Goal: Information Seeking & Learning: Learn about a topic

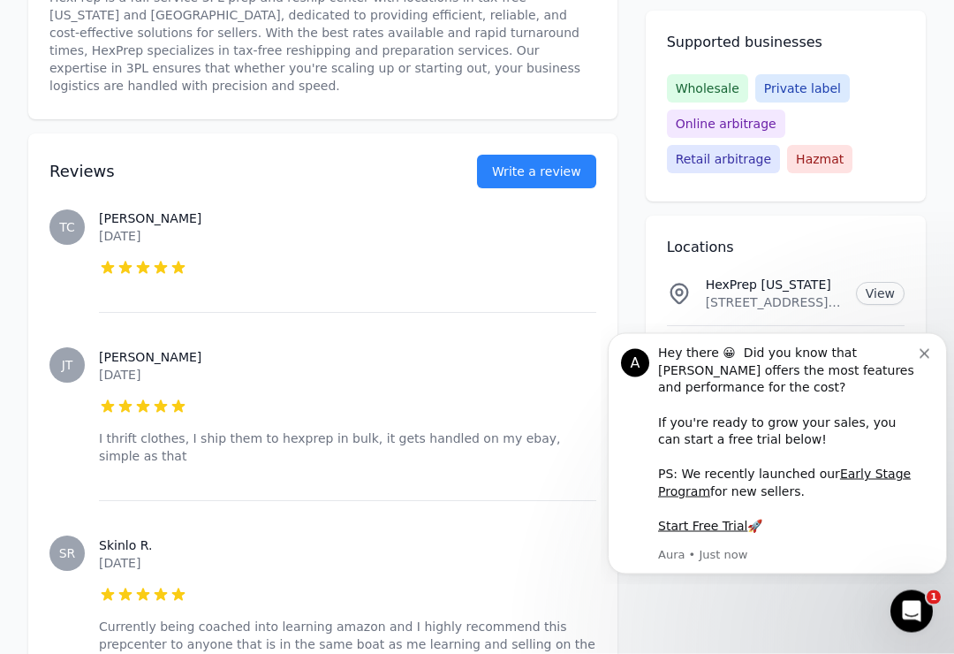
scroll to position [642, 0]
click at [925, 359] on icon "Dismiss notification" at bounding box center [925, 354] width 10 height 10
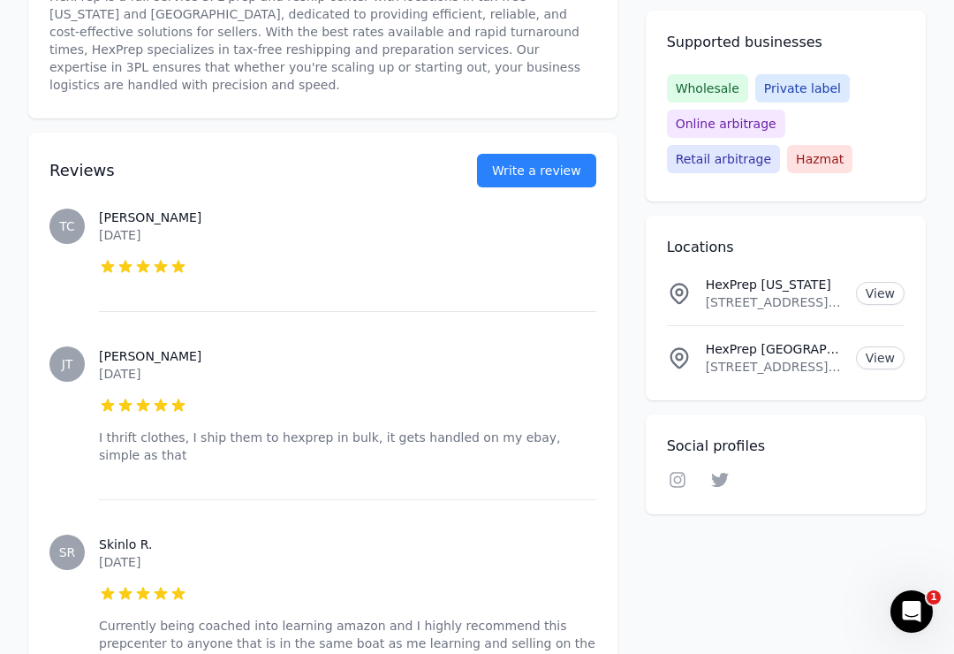
click at [883, 366] on link "View" at bounding box center [880, 357] width 49 height 23
click at [885, 363] on link "View" at bounding box center [880, 357] width 49 height 23
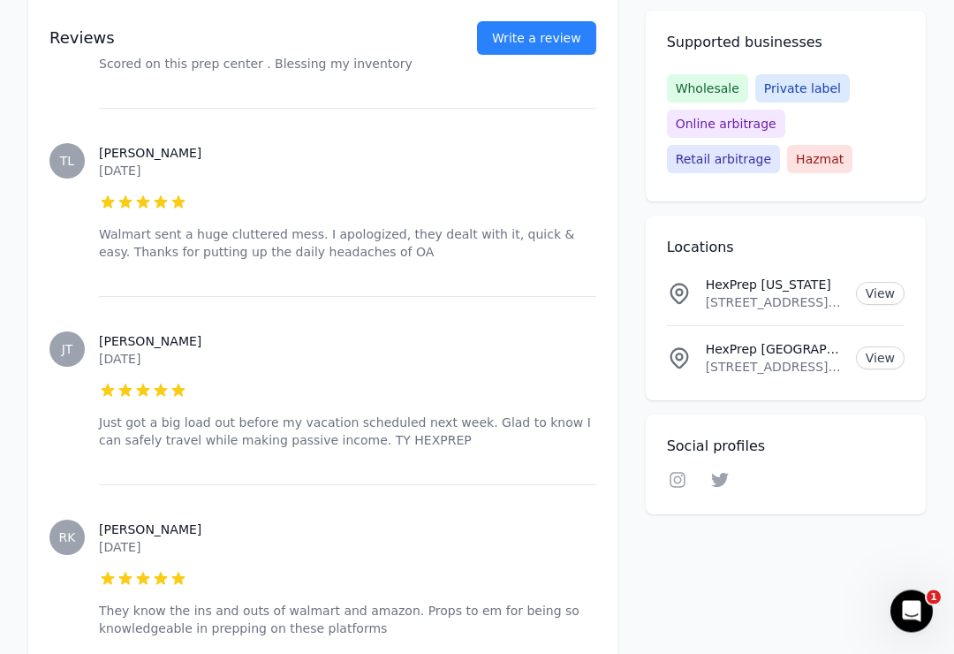
scroll to position [1904, 0]
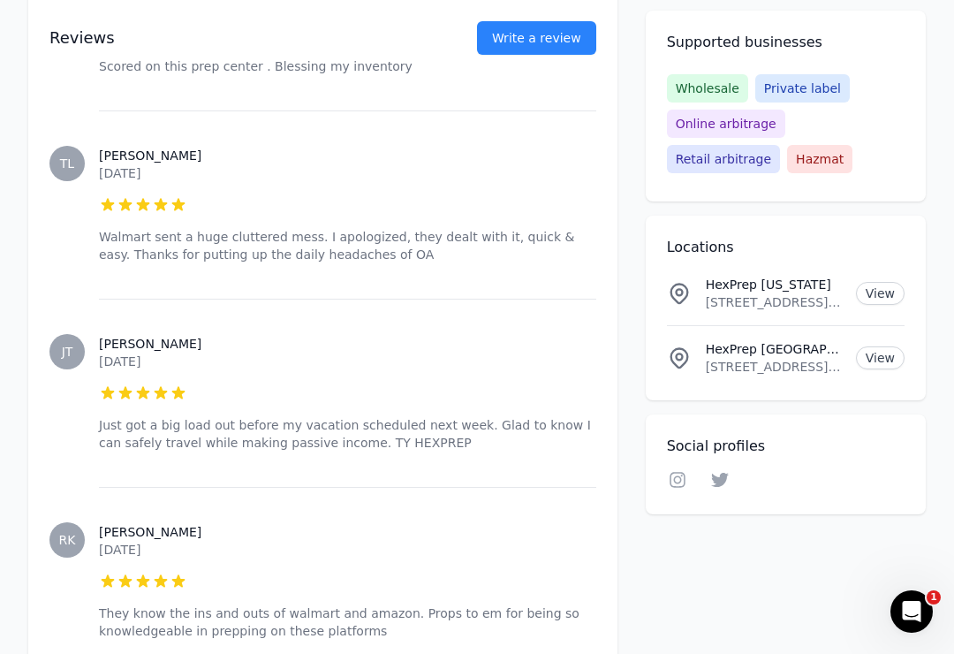
click at [881, 294] on link "View" at bounding box center [880, 293] width 49 height 23
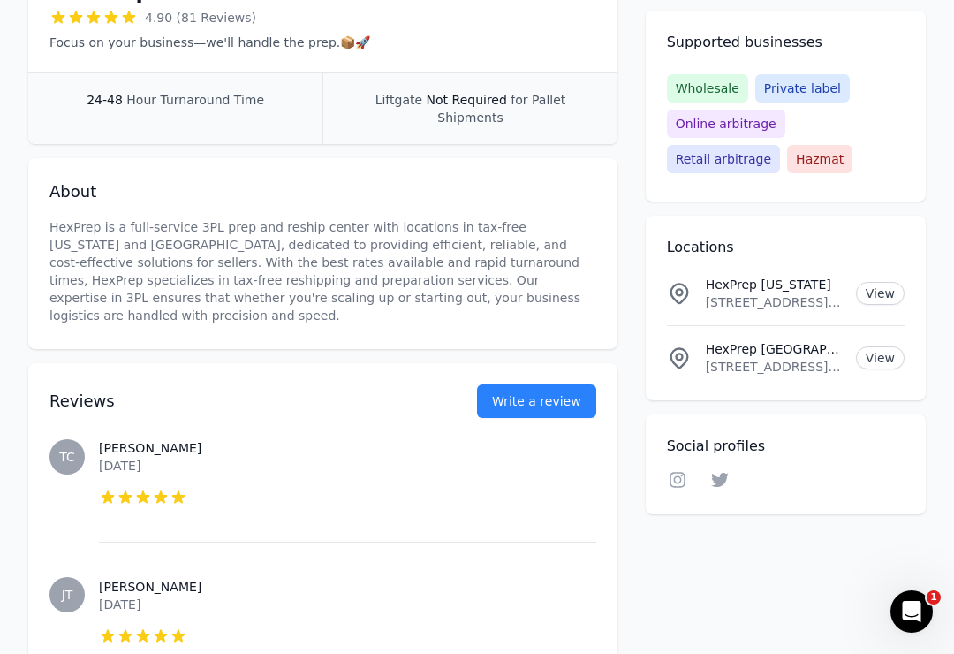
scroll to position [0, 0]
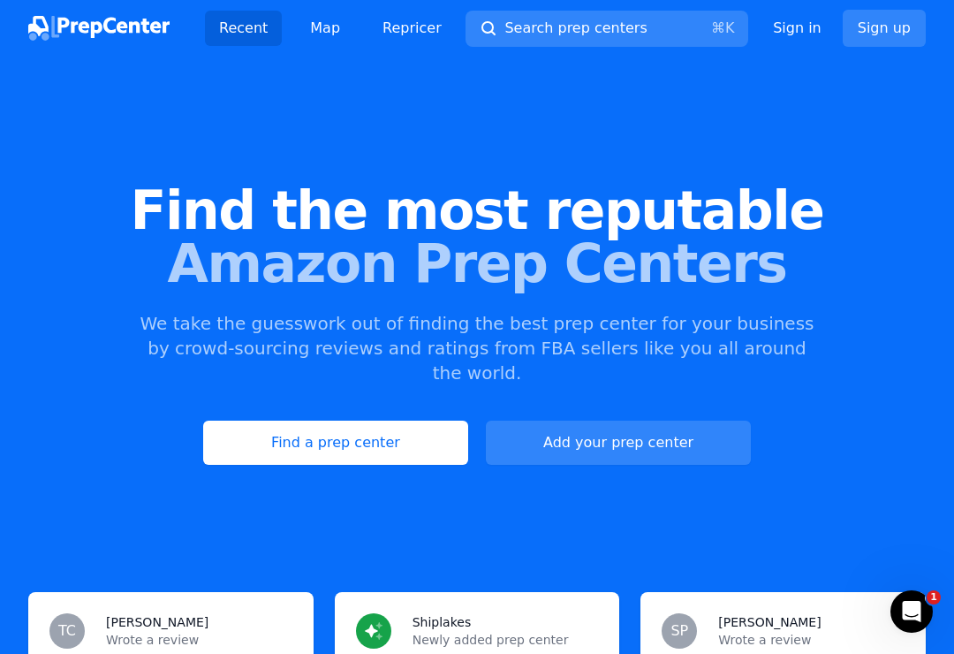
click at [662, 37] on button "Search prep centers ⌘ K" at bounding box center [606, 29] width 283 height 36
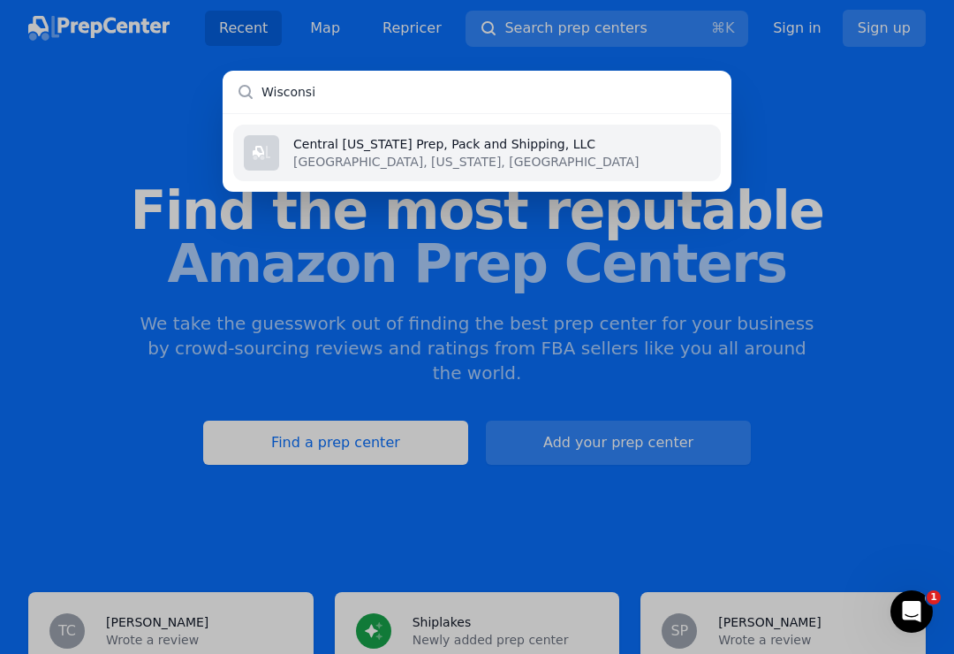
type input "[US_STATE]"
click at [400, 422] on div "Central [US_STATE] Prep, Pack and Shipping, LLC [GEOGRAPHIC_DATA], [US_STATE], …" at bounding box center [477, 327] width 954 height 654
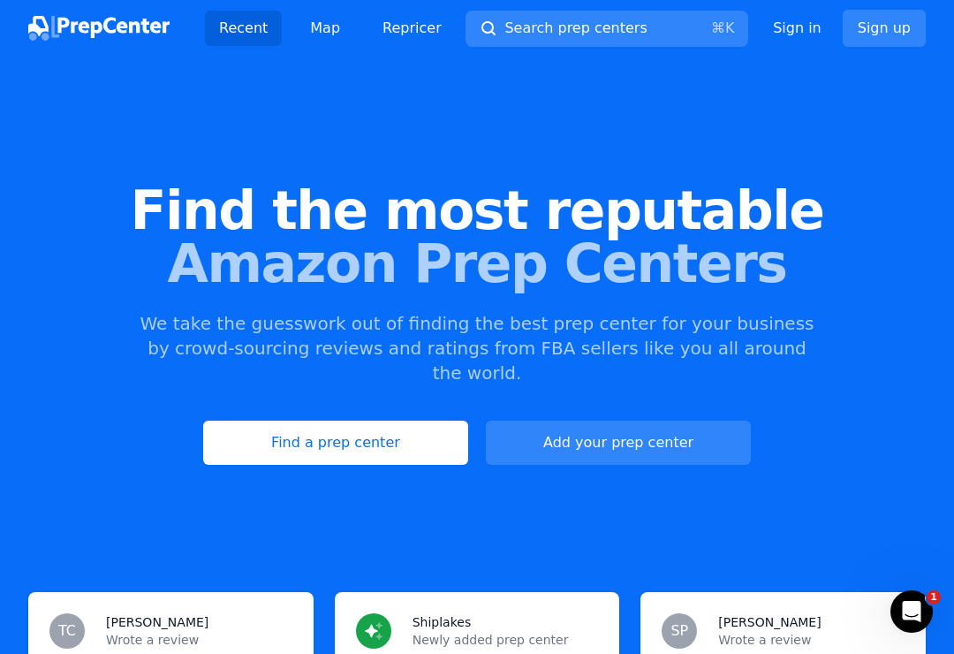
click at [388, 420] on link "Find a prep center" at bounding box center [335, 442] width 265 height 44
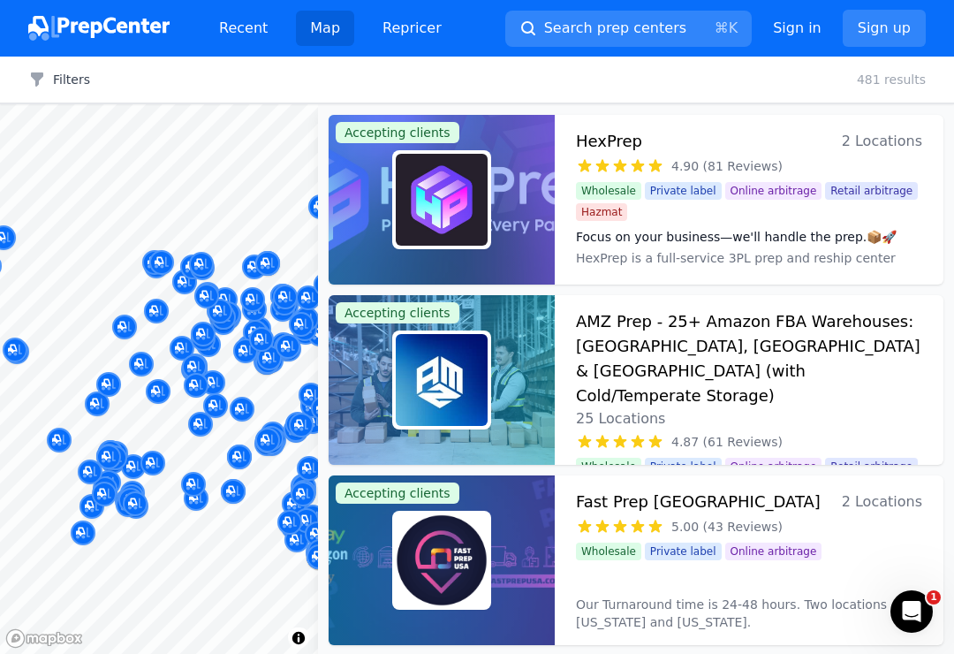
click at [920, 606] on icon "Open Intercom Messenger" at bounding box center [911, 611] width 29 height 29
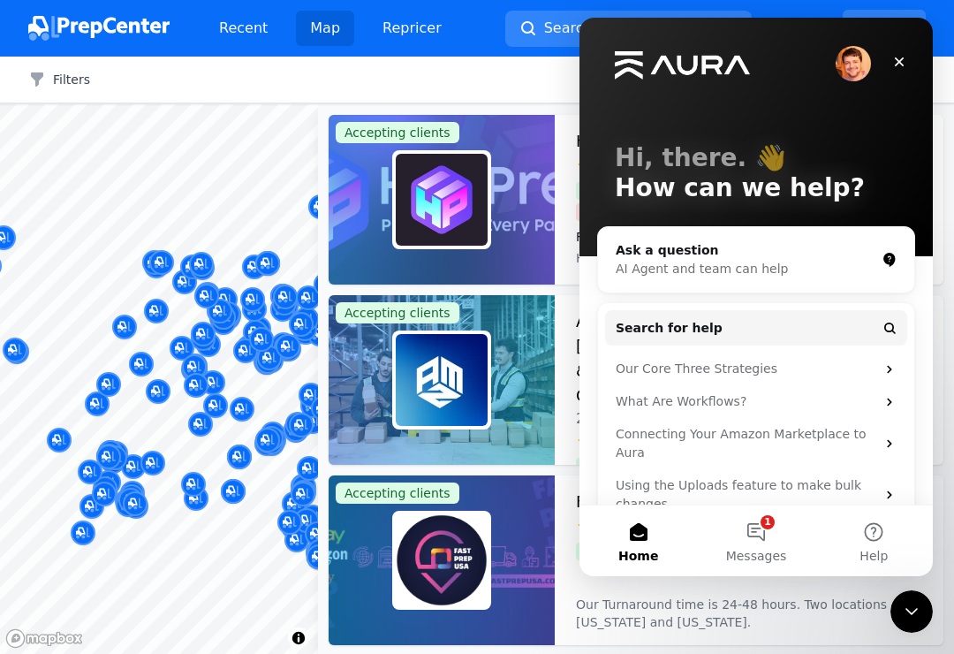
click at [912, 610] on icon "Close Intercom Messenger" at bounding box center [911, 611] width 21 height 21
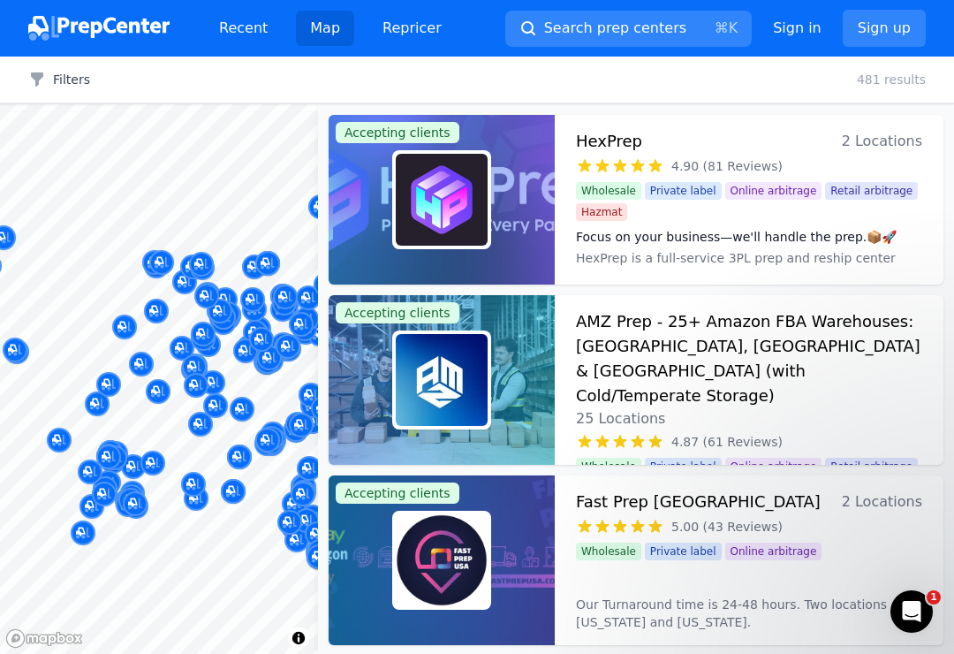
click at [312, 40] on link "Map" at bounding box center [325, 28] width 58 height 35
click at [254, 43] on link "Recent" at bounding box center [243, 28] width 77 height 35
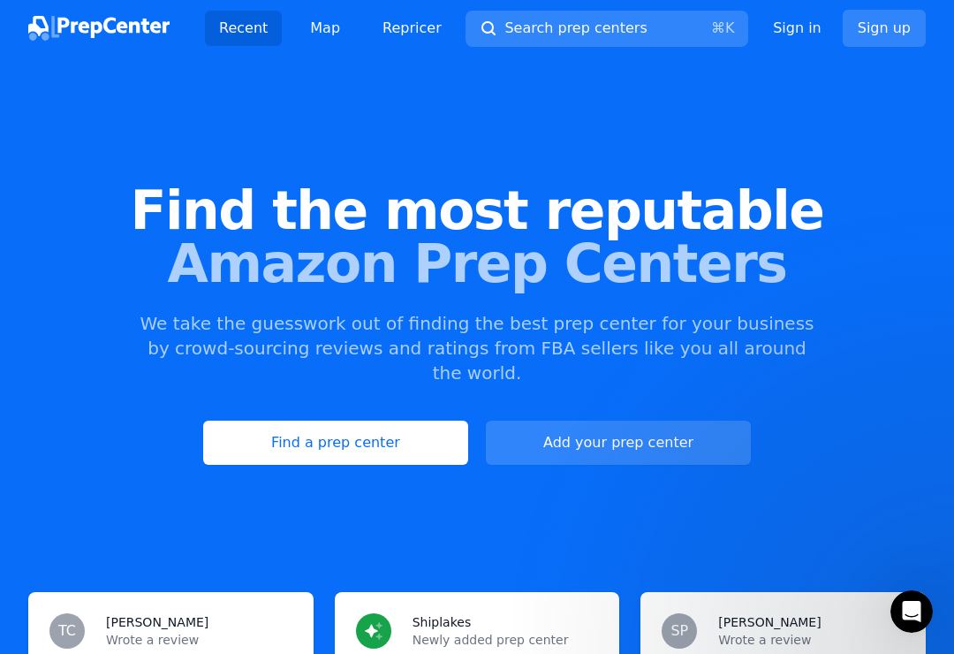
click at [323, 31] on link "Map" at bounding box center [325, 28] width 58 height 35
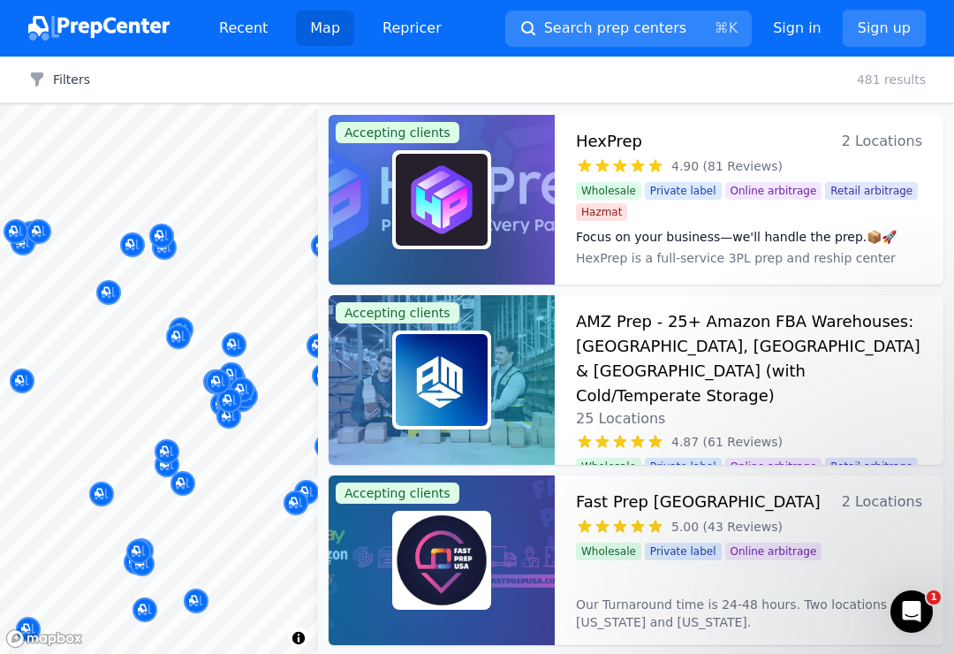
click at [246, 350] on button "Map marker" at bounding box center [234, 345] width 25 height 26
click at [242, 342] on div "Map marker" at bounding box center [234, 344] width 25 height 25
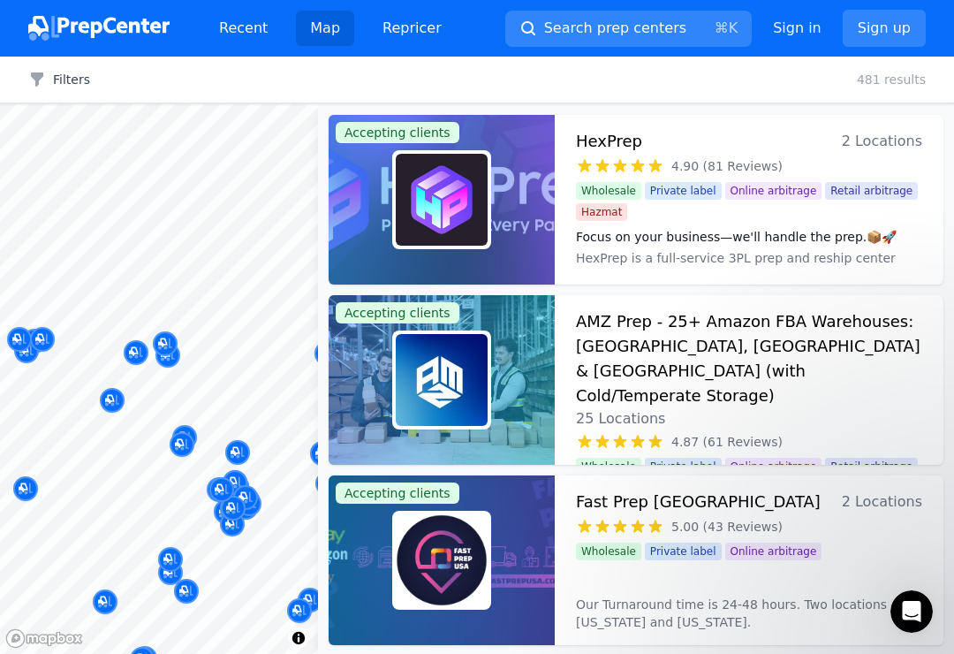
click at [177, 342] on div "Map marker" at bounding box center [165, 343] width 25 height 25
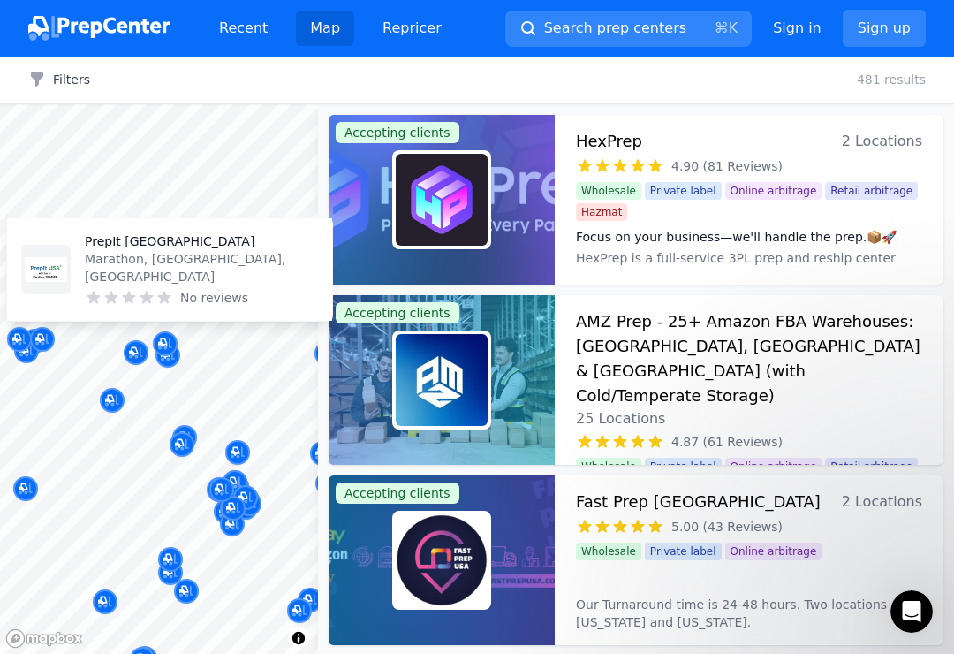
click at [139, 353] on icon "Map marker" at bounding box center [136, 353] width 14 height 18
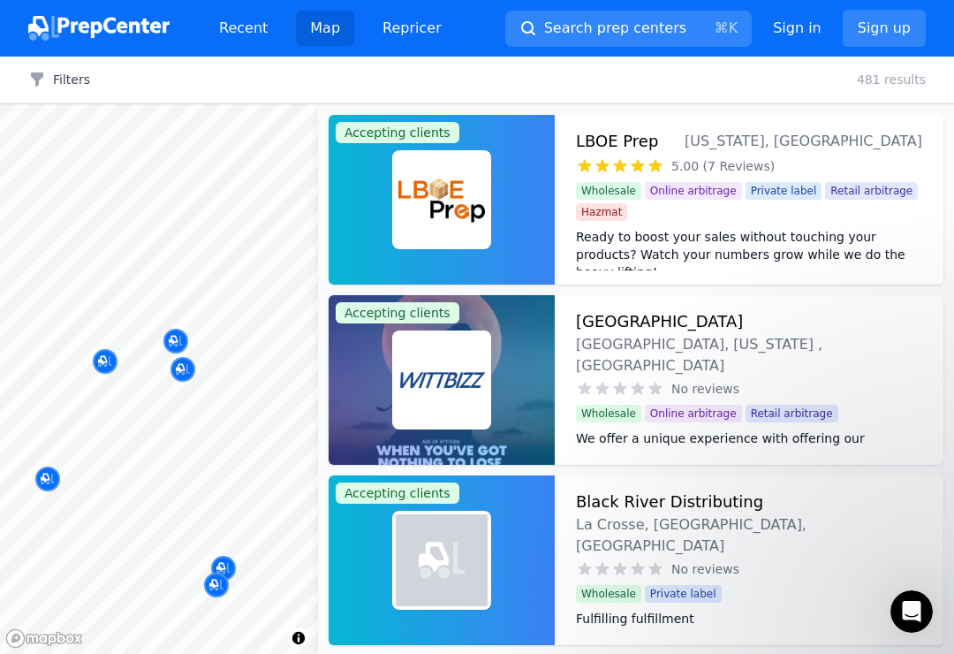
click at [193, 379] on button "Map marker" at bounding box center [182, 370] width 25 height 26
click at [186, 375] on icon "Map marker" at bounding box center [183, 369] width 14 height 18
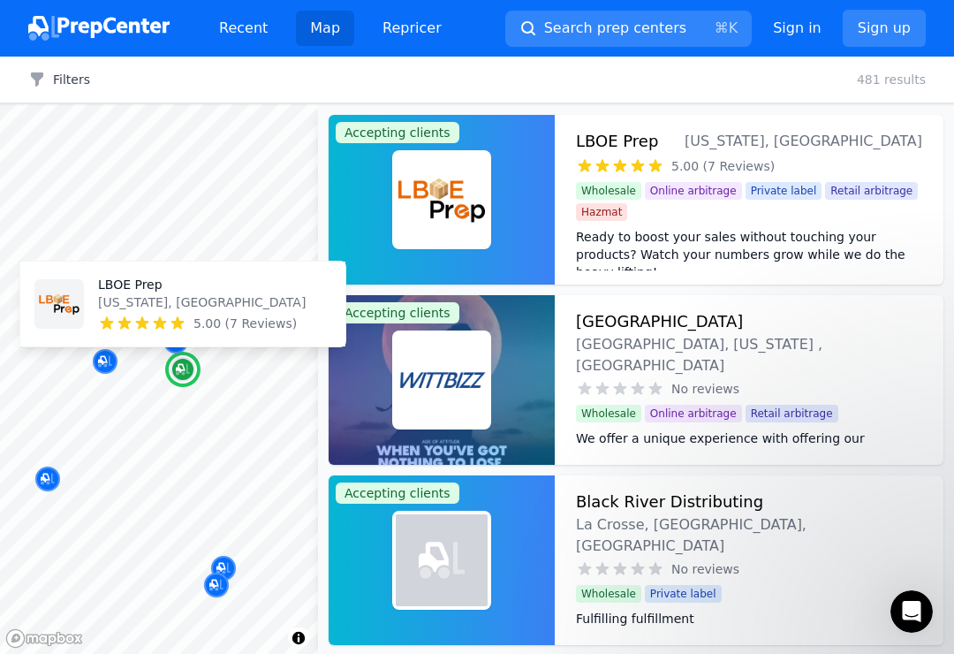
click at [652, 155] on div "LBOE Prep [US_STATE], [GEOGRAPHIC_DATA] 5.00 (7 Reviews) Ready to boost your sa…" at bounding box center [749, 200] width 389 height 170
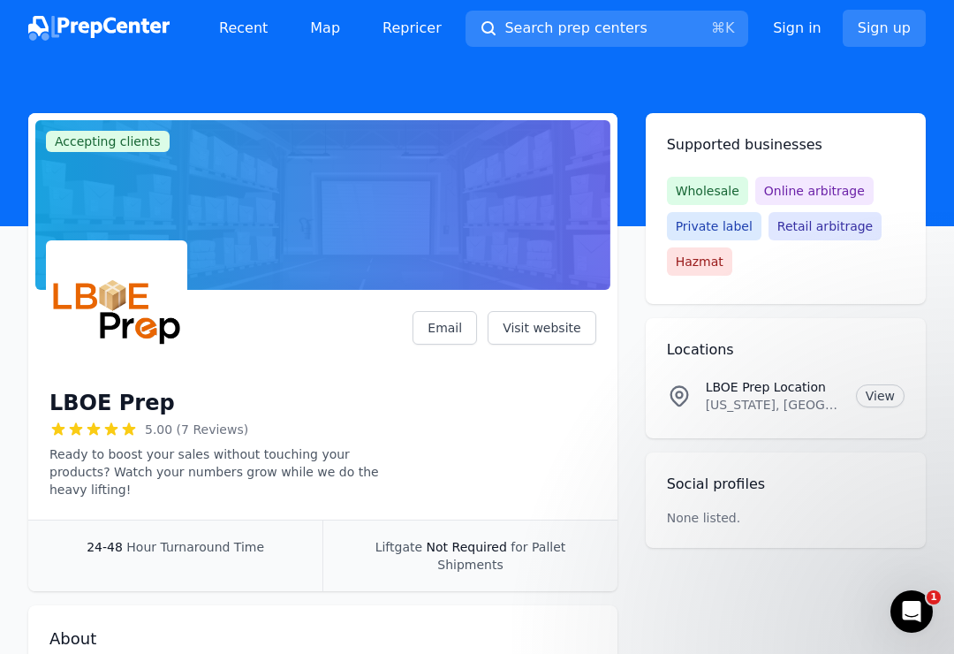
click at [887, 398] on link "View" at bounding box center [880, 395] width 49 height 23
click at [395, 43] on link "Repricer" at bounding box center [411, 28] width 87 height 35
click at [710, 187] on span "Wholesale" at bounding box center [707, 191] width 81 height 28
click at [715, 192] on span "Wholesale" at bounding box center [707, 191] width 81 height 28
click at [562, 331] on link "Visit website" at bounding box center [542, 328] width 109 height 34
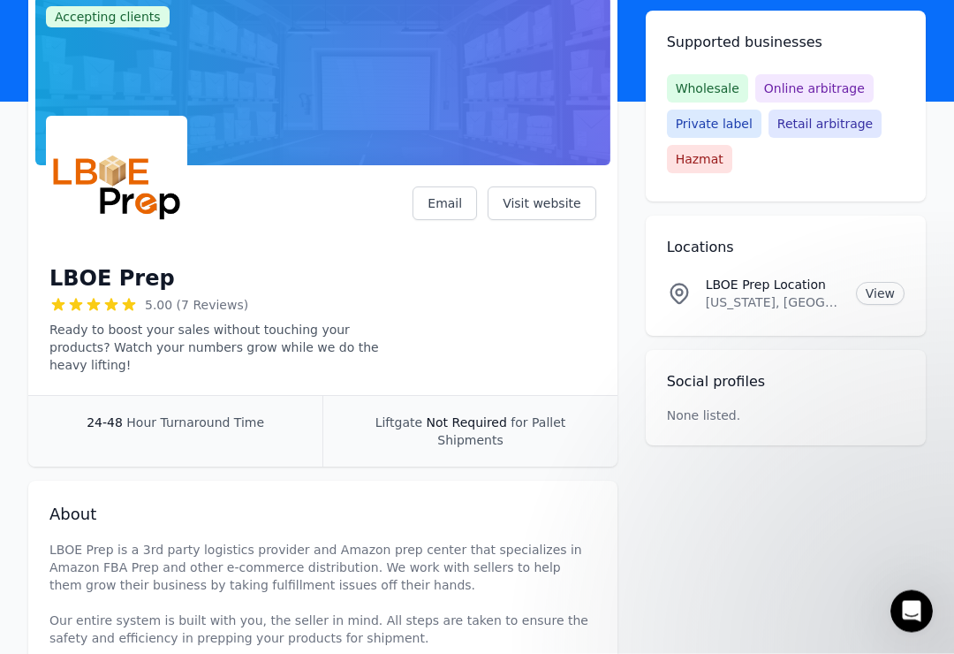
scroll to position [118, 0]
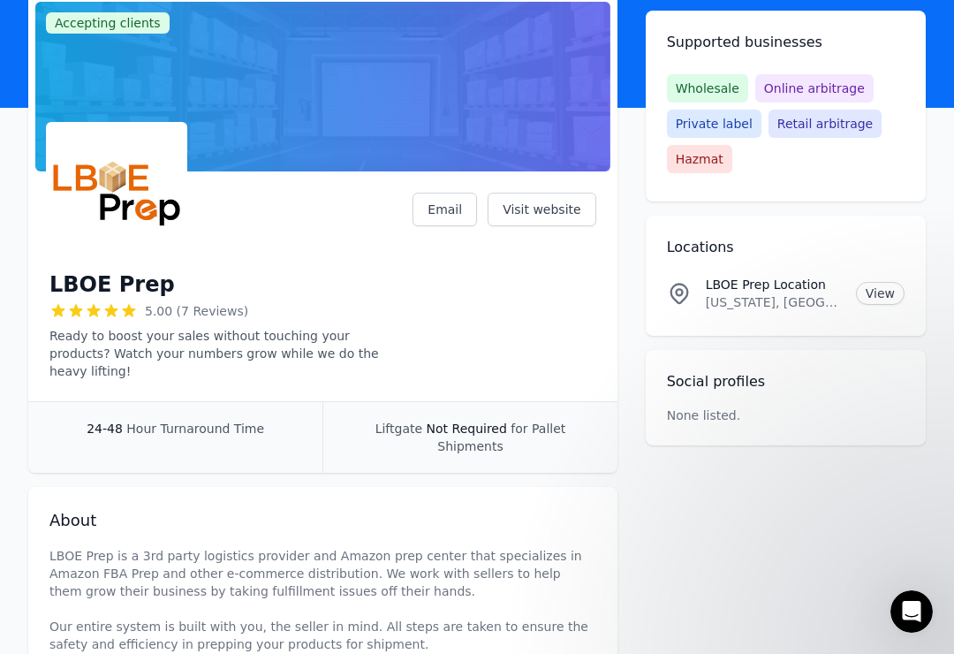
click at [556, 214] on link "Visit website" at bounding box center [542, 210] width 109 height 34
